Goal: Check status: Check status

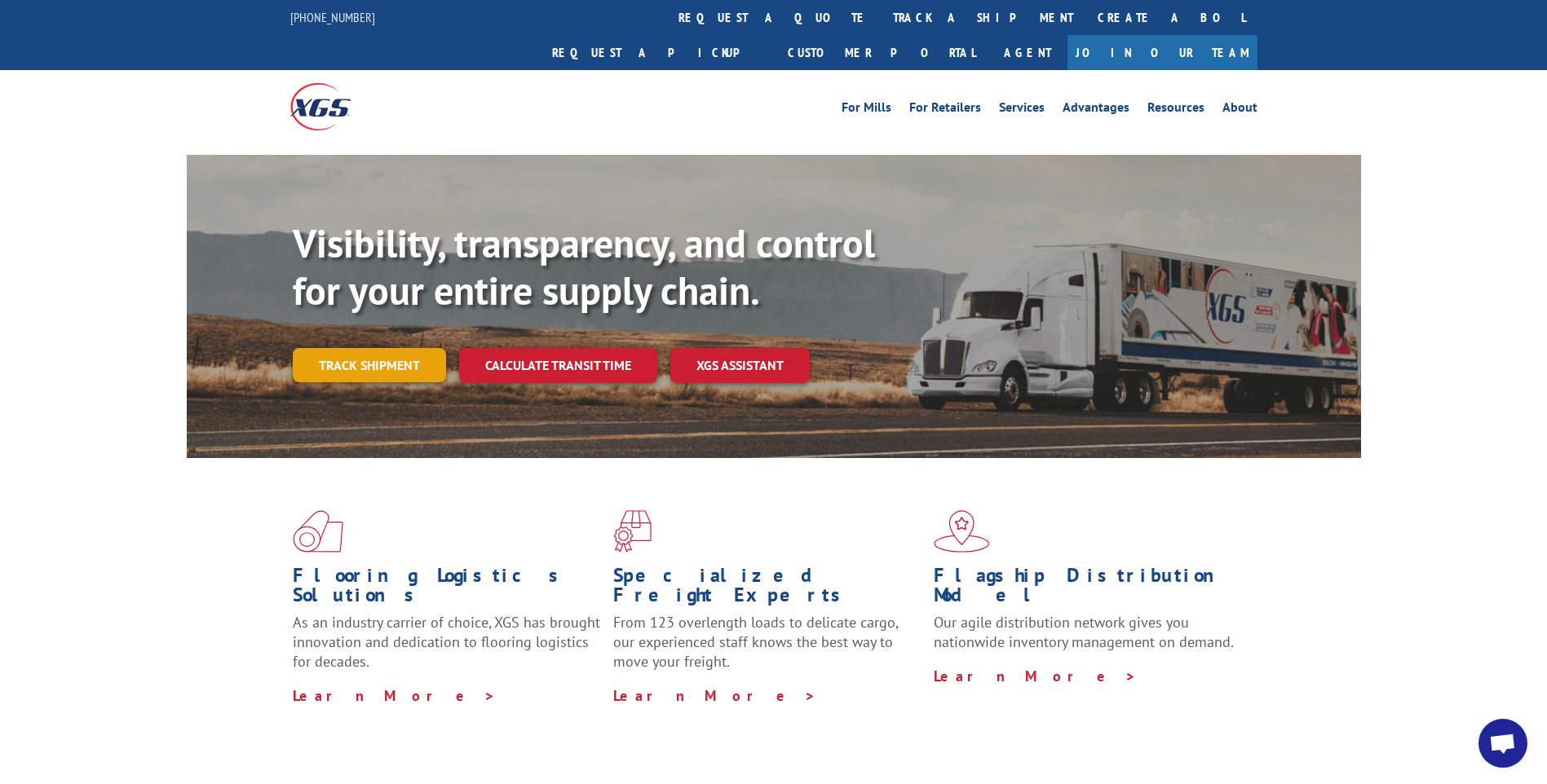
click at [388, 348] on link "Track shipment" at bounding box center [369, 365] width 154 height 35
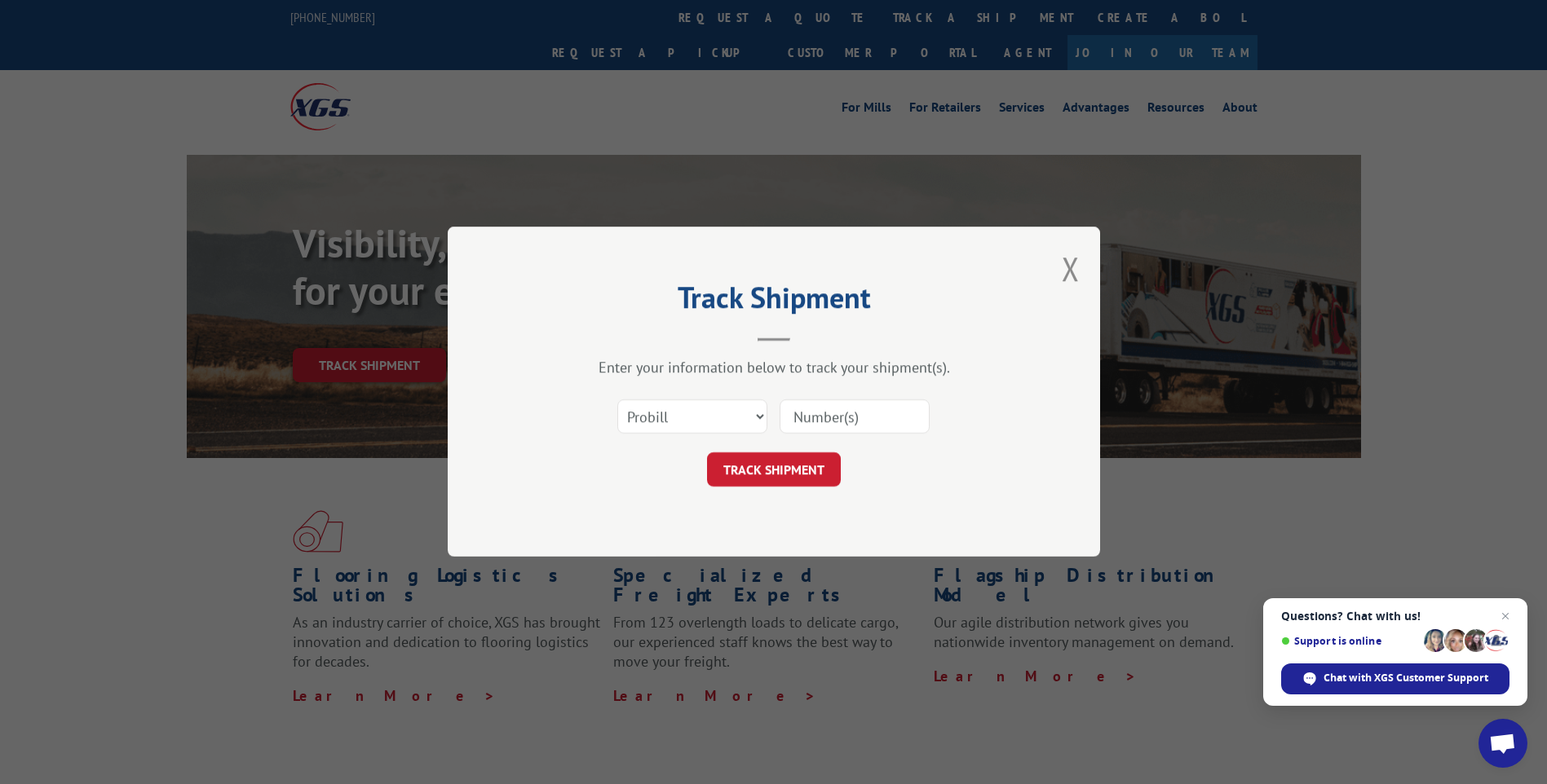
click at [828, 415] on input at bounding box center [854, 417] width 150 height 35
type input "17535545"
click at [774, 460] on button "TRACK SHIPMENT" at bounding box center [774, 470] width 134 height 35
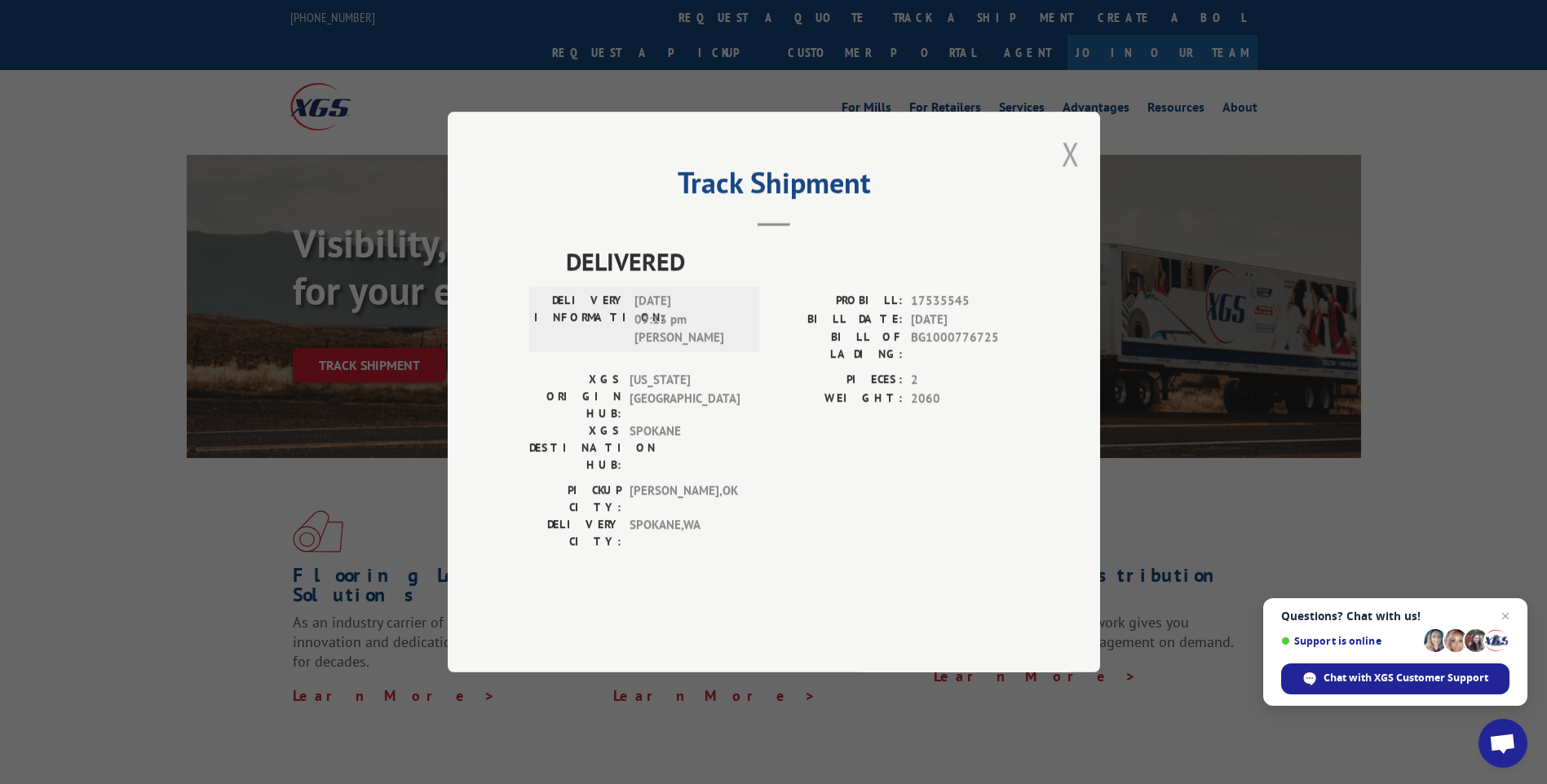
click at [1069, 175] on button "Close modal" at bounding box center [1070, 154] width 18 height 44
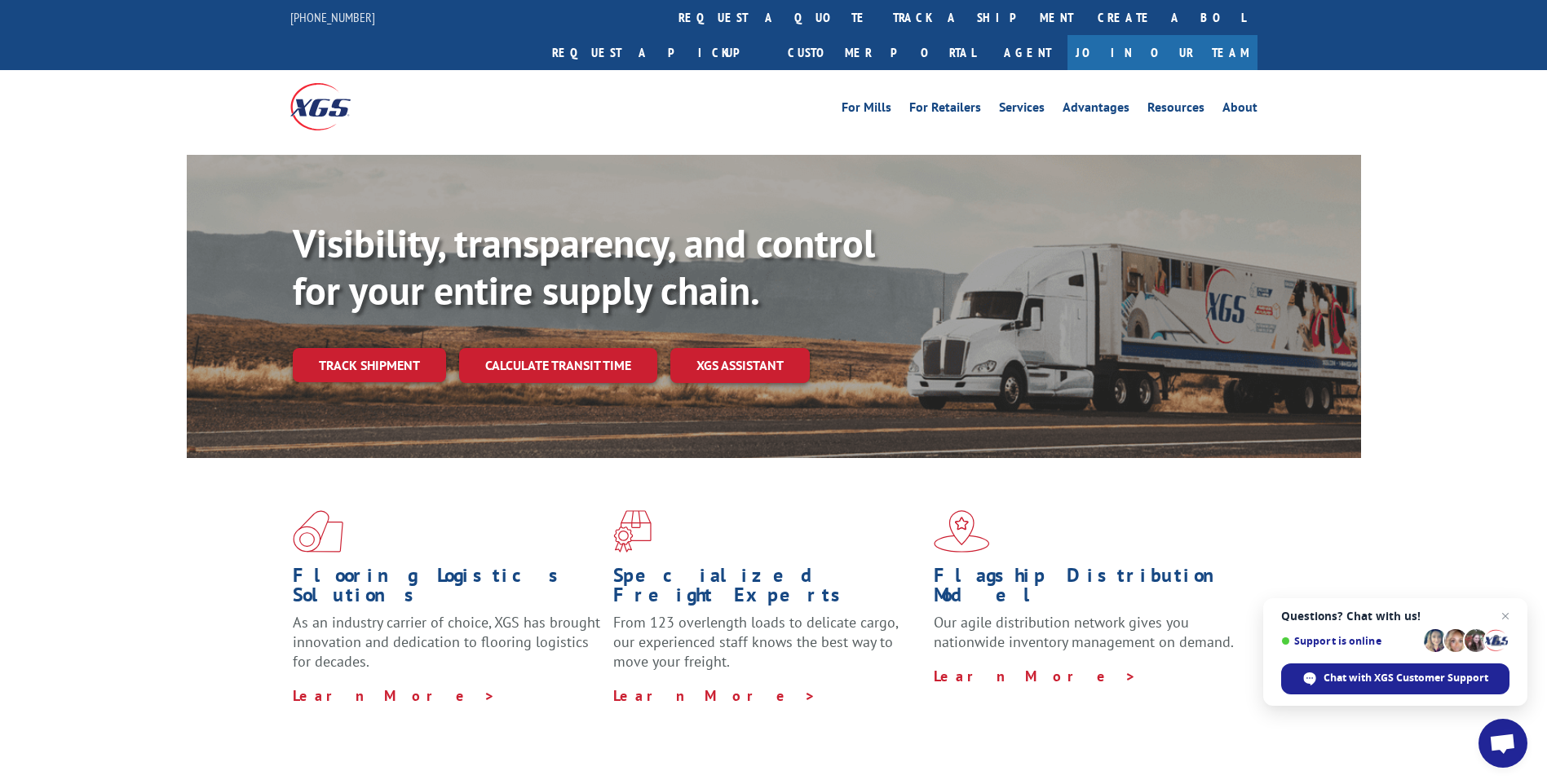
click at [372, 348] on link "Track shipment" at bounding box center [369, 365] width 154 height 35
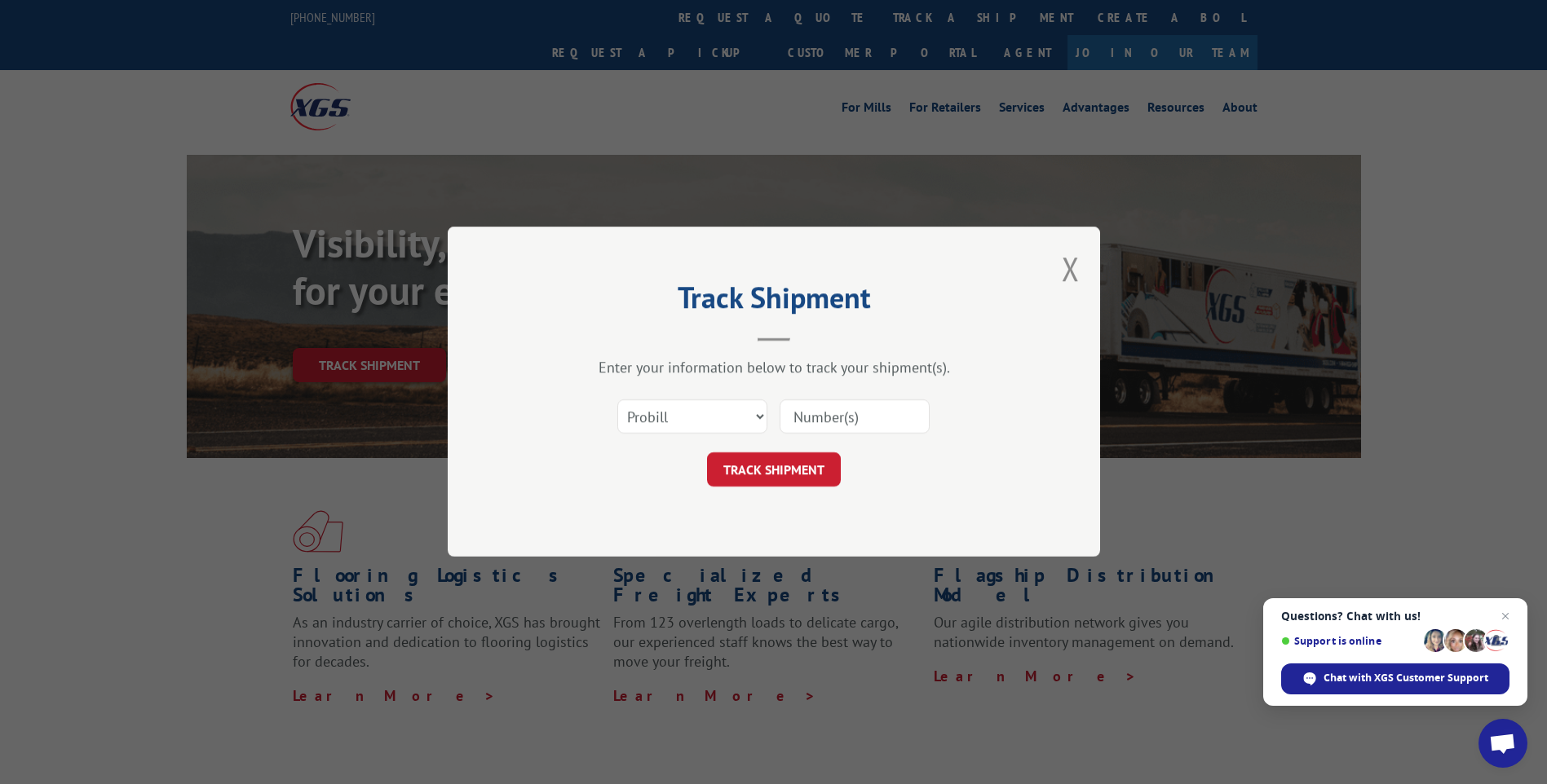
click at [850, 416] on input at bounding box center [854, 417] width 150 height 35
type input "17535550"
click at [797, 467] on button "TRACK SHIPMENT" at bounding box center [774, 470] width 134 height 35
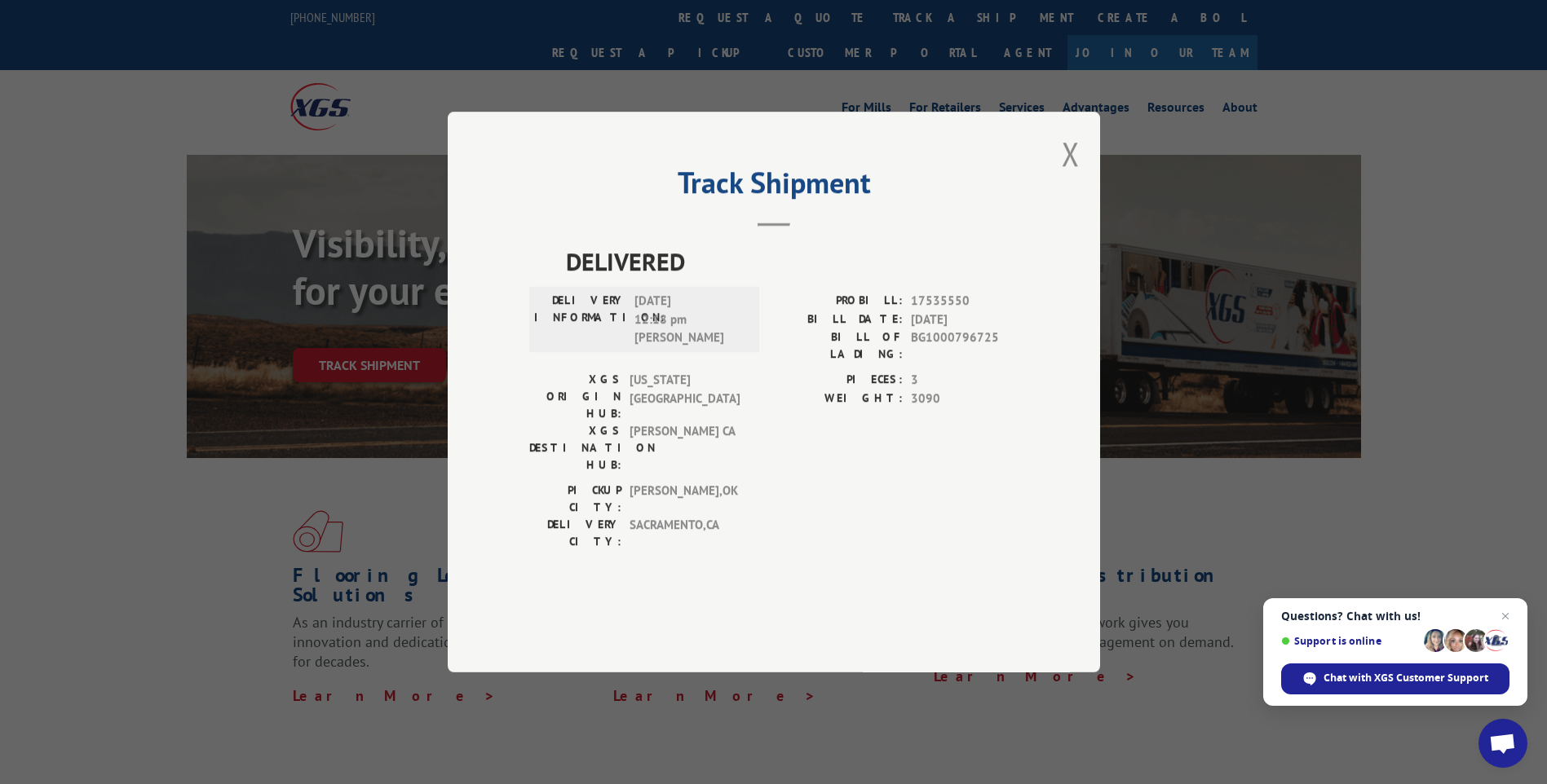
click at [1075, 175] on button "Close modal" at bounding box center [1070, 154] width 18 height 44
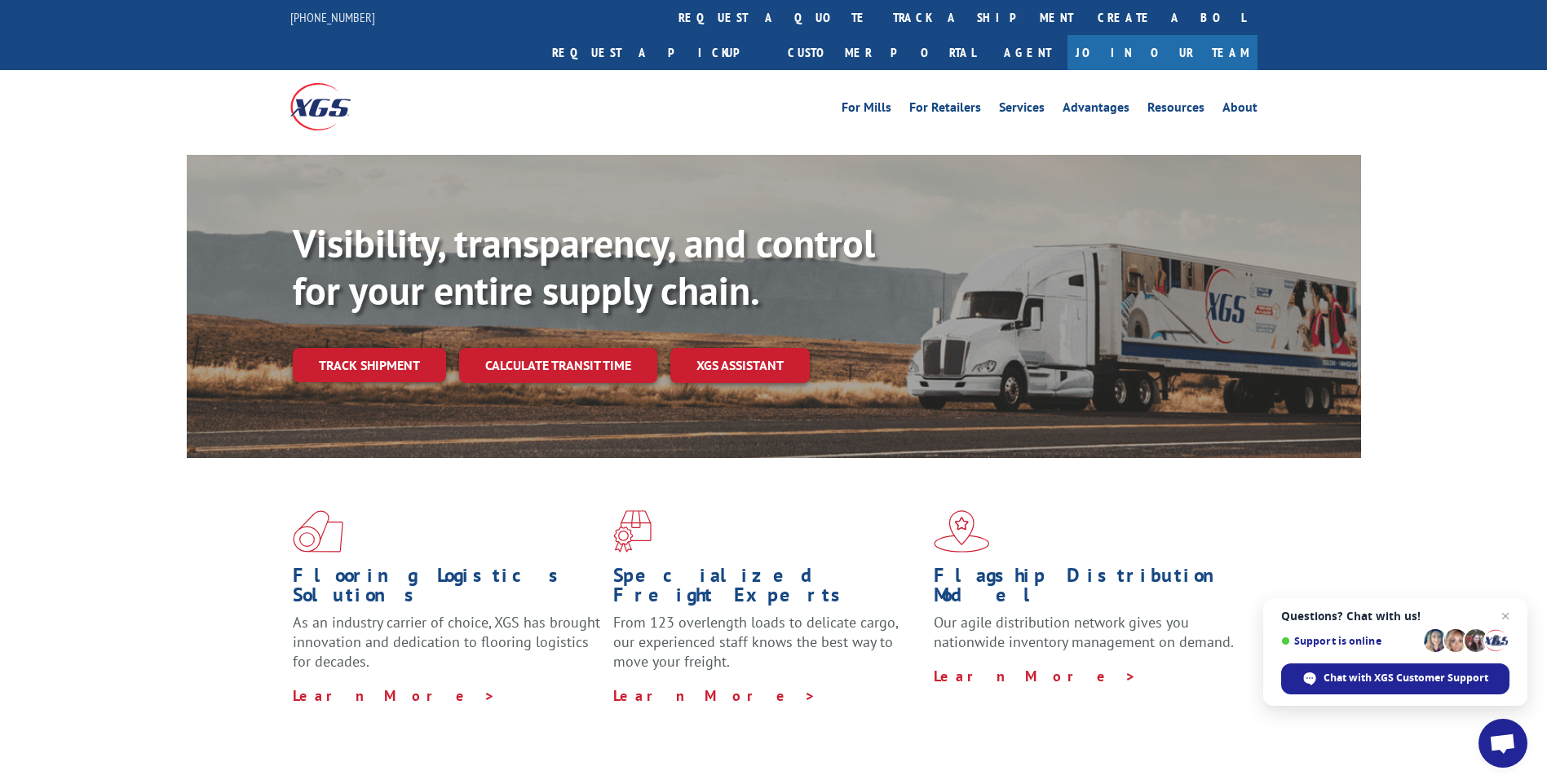
click at [343, 348] on link "Track shipment" at bounding box center [369, 365] width 154 height 35
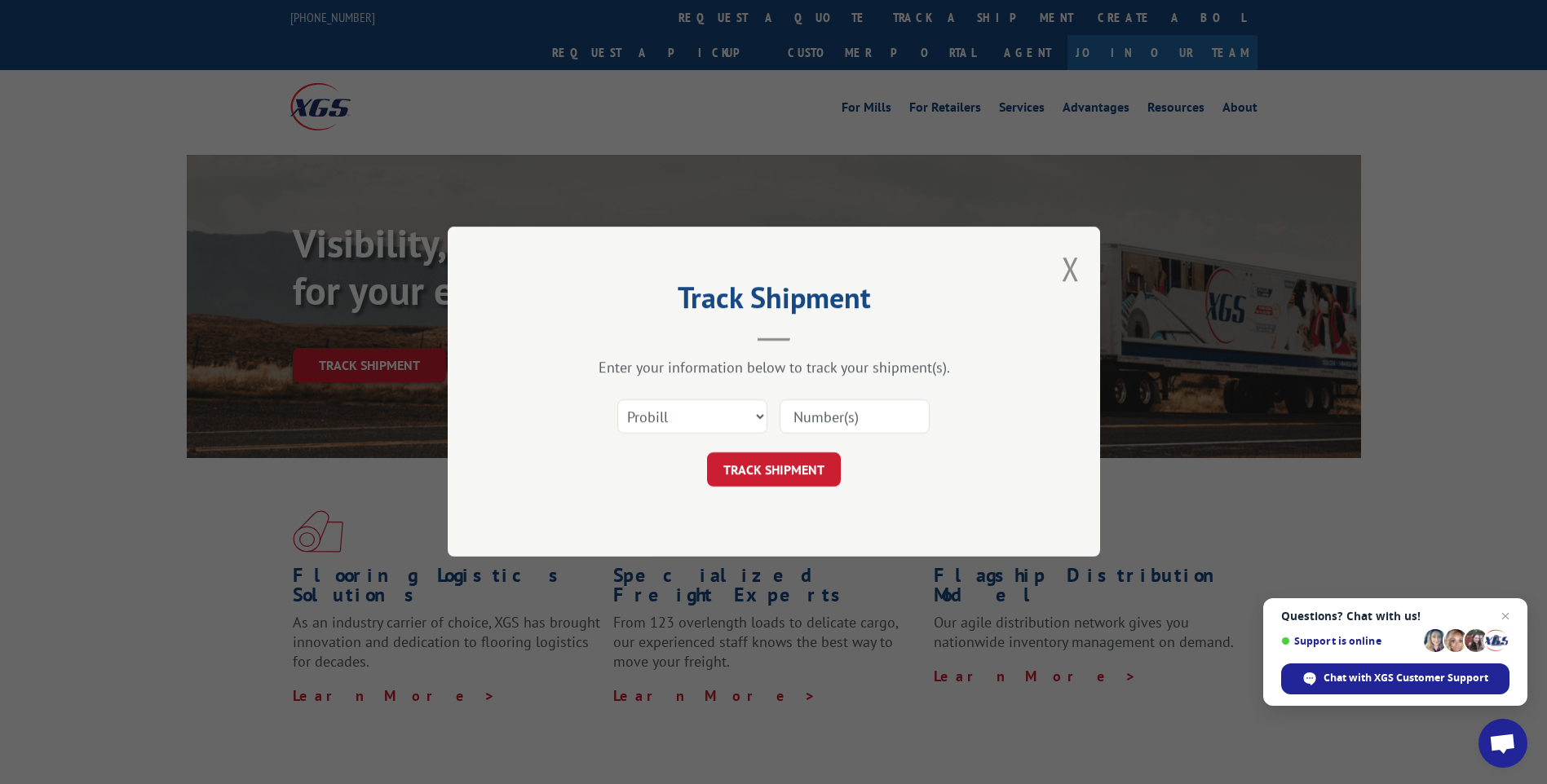
click at [806, 419] on input at bounding box center [854, 417] width 150 height 35
type input "17535543"
click at [779, 472] on button "TRACK SHIPMENT" at bounding box center [774, 470] width 134 height 35
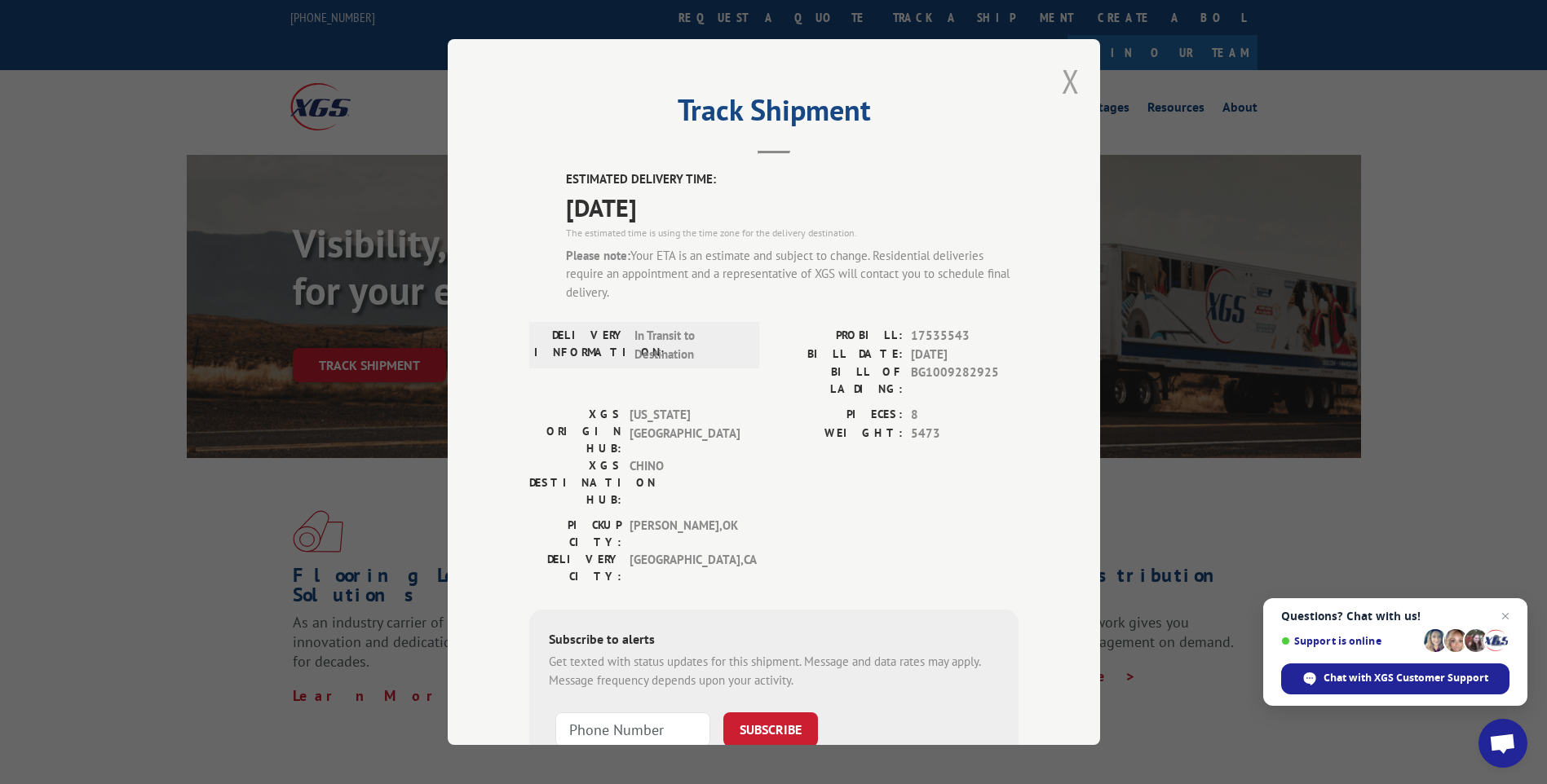
click at [1068, 88] on button "Close modal" at bounding box center [1070, 81] width 18 height 44
